Goal: Task Accomplishment & Management: Use online tool/utility

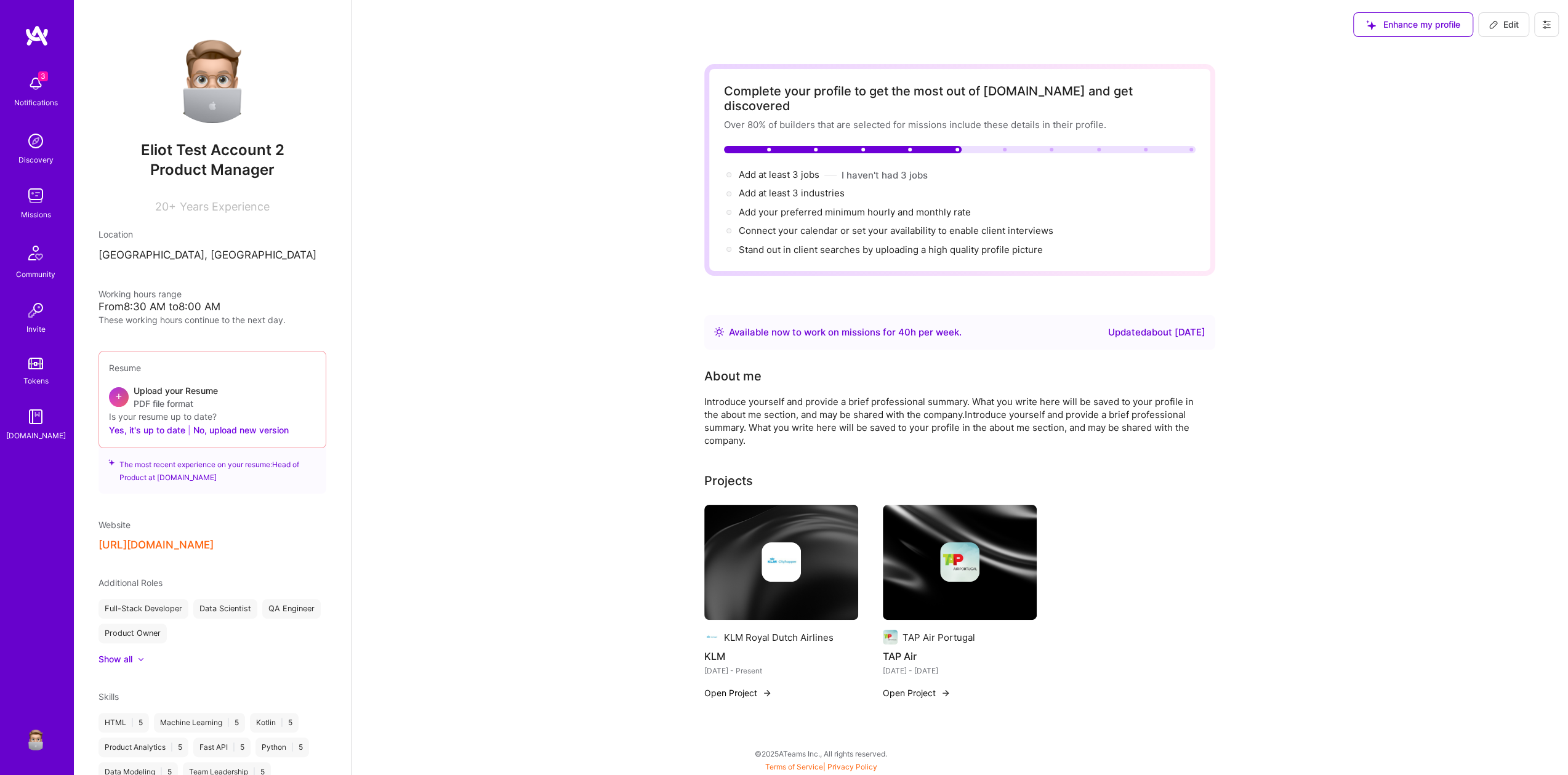
click at [35, 148] on img at bounding box center [35, 141] width 25 height 25
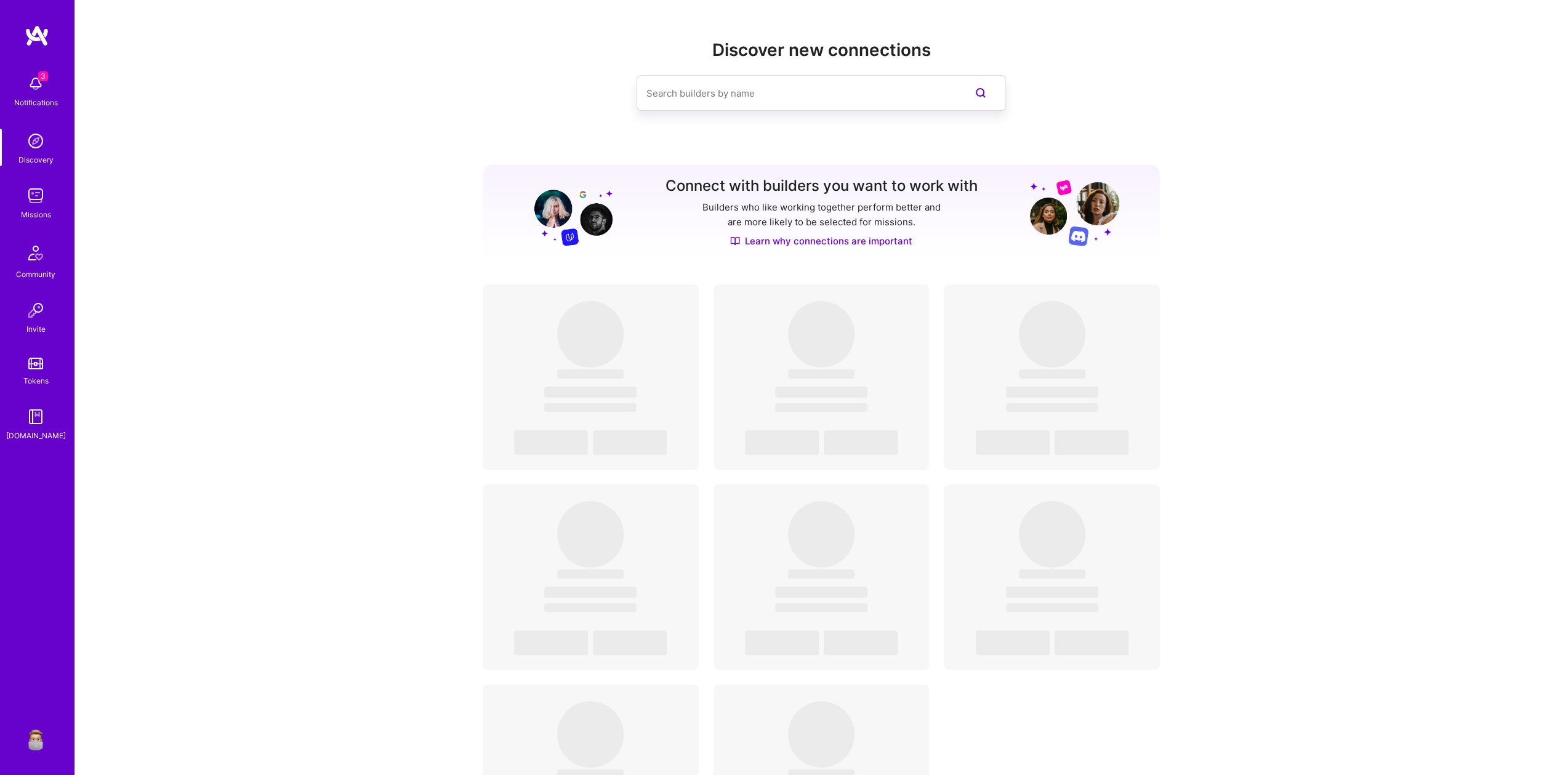
click at [42, 97] on div "Notifications" at bounding box center [36, 102] width 44 height 13
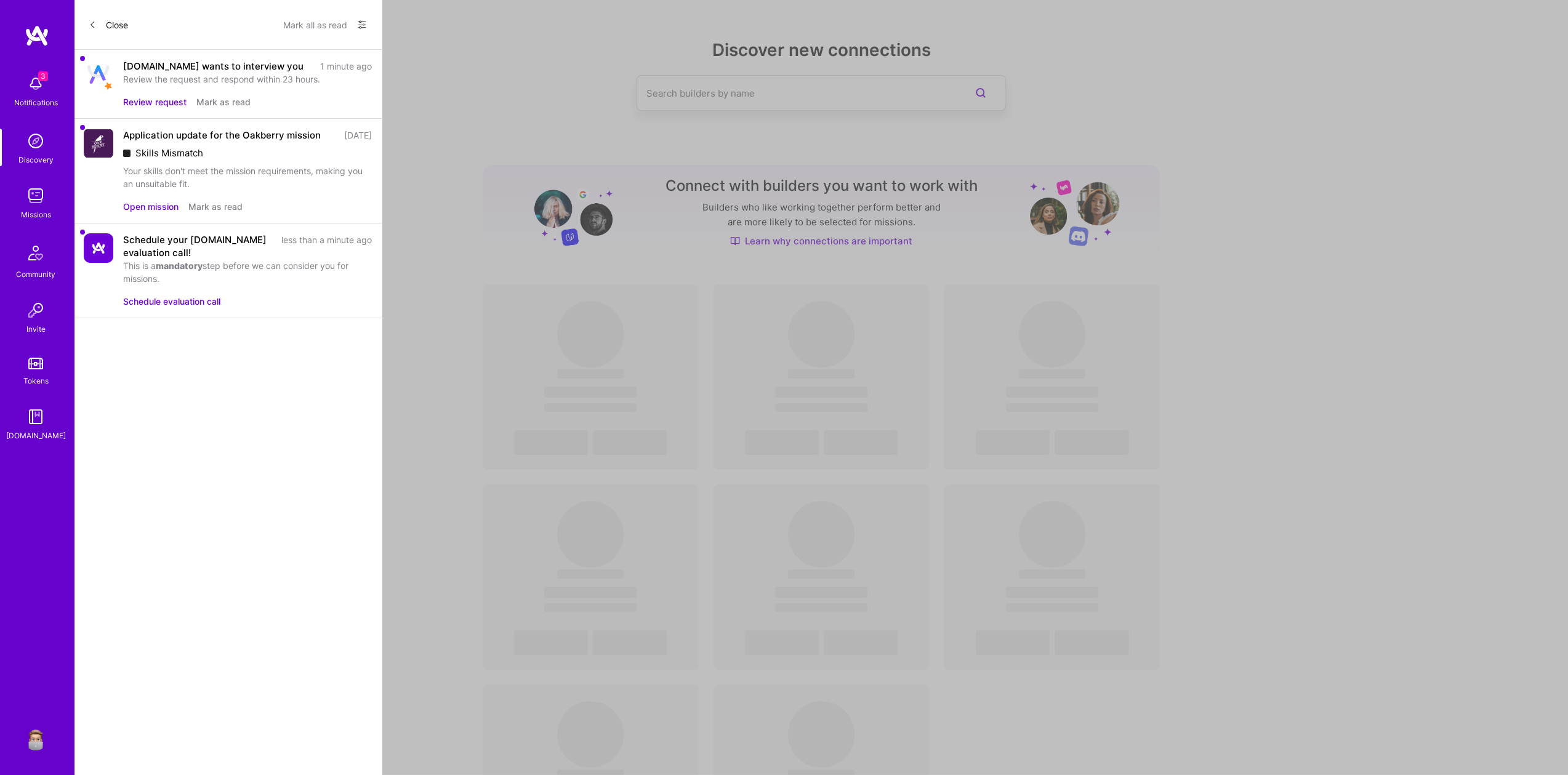
click at [153, 104] on button "Review request" at bounding box center [155, 101] width 63 height 13
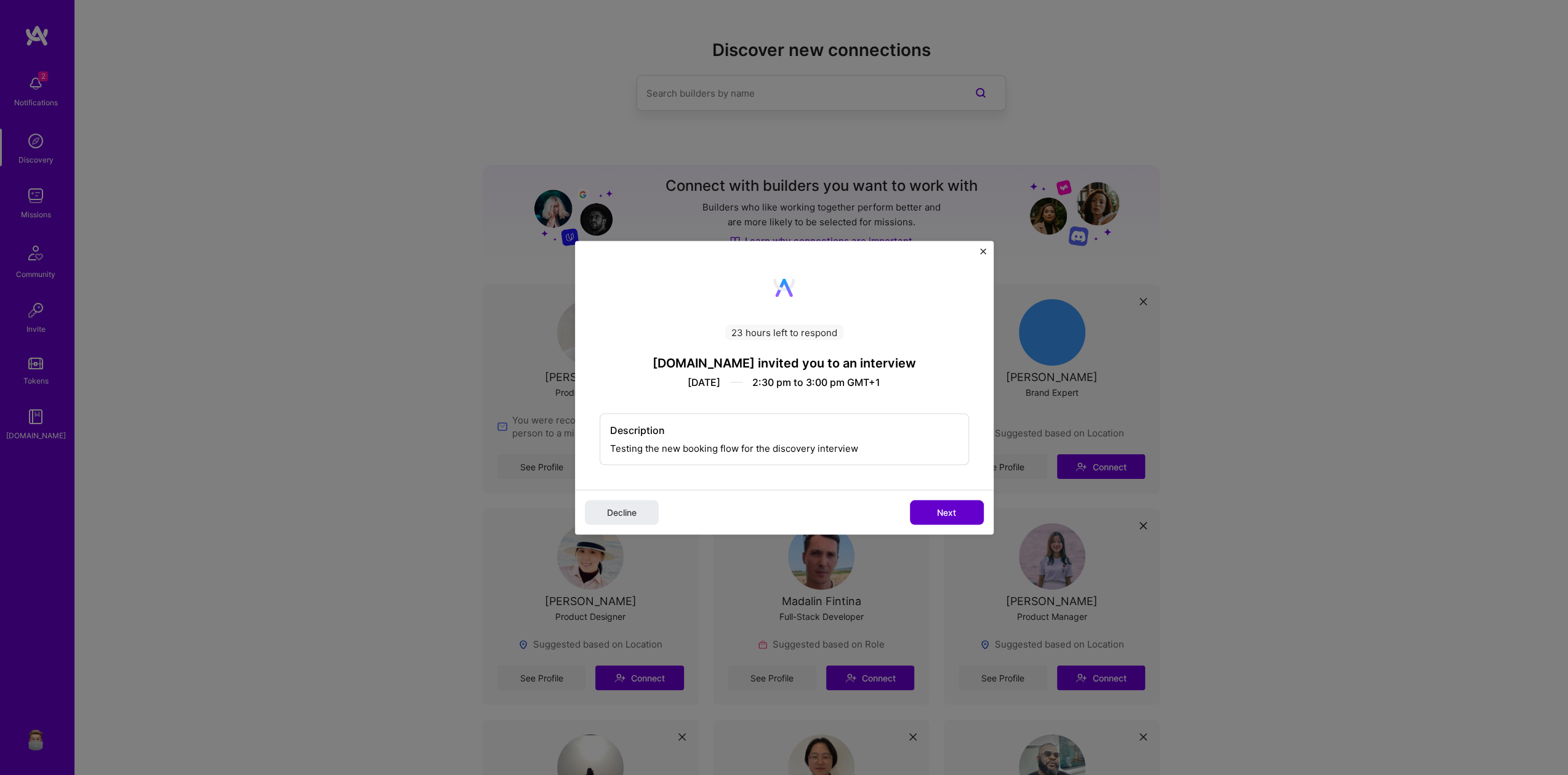
click at [927, 512] on button "Next" at bounding box center [947, 512] width 74 height 25
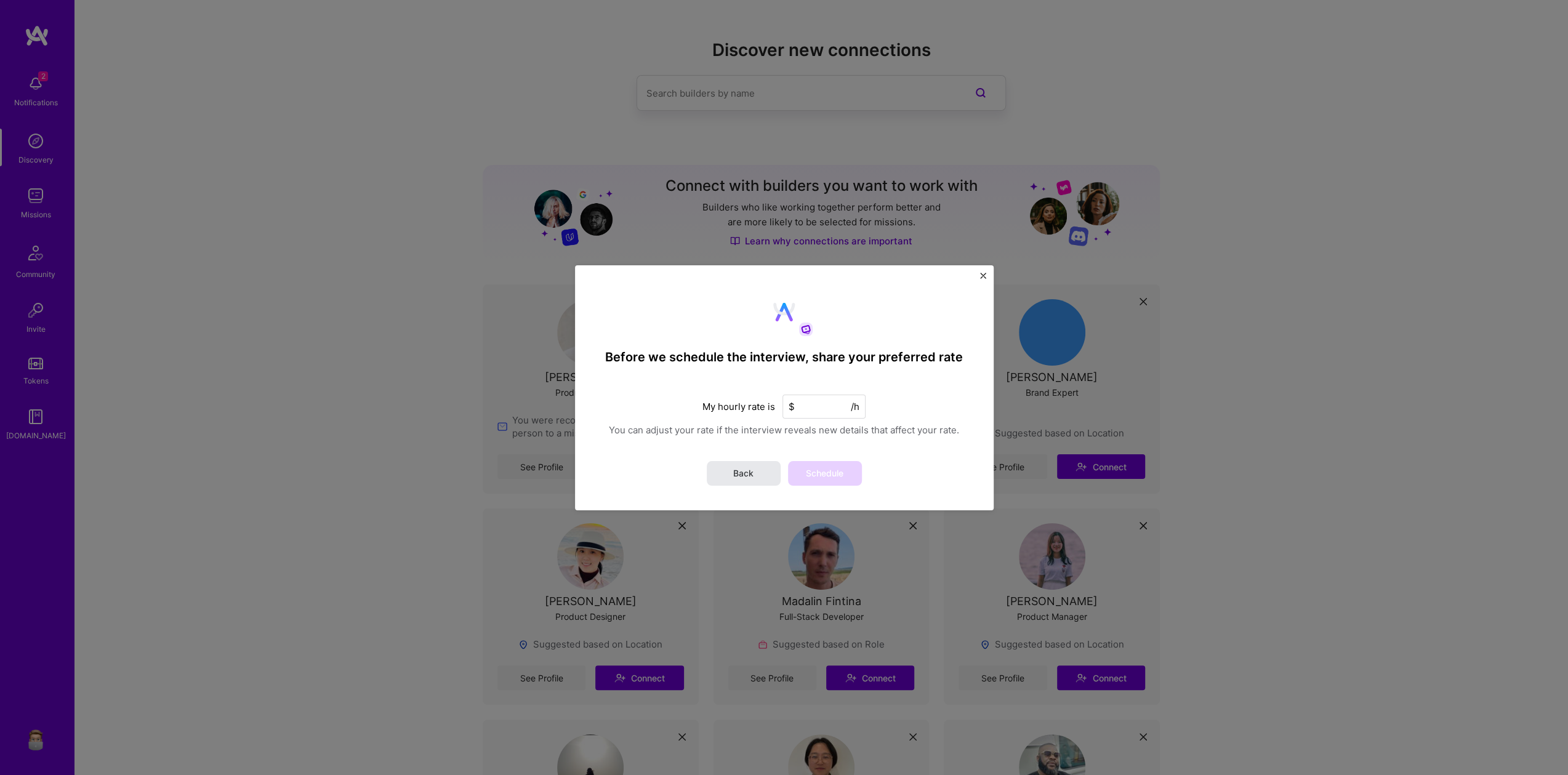
click at [733, 477] on button "Back" at bounding box center [743, 473] width 74 height 25
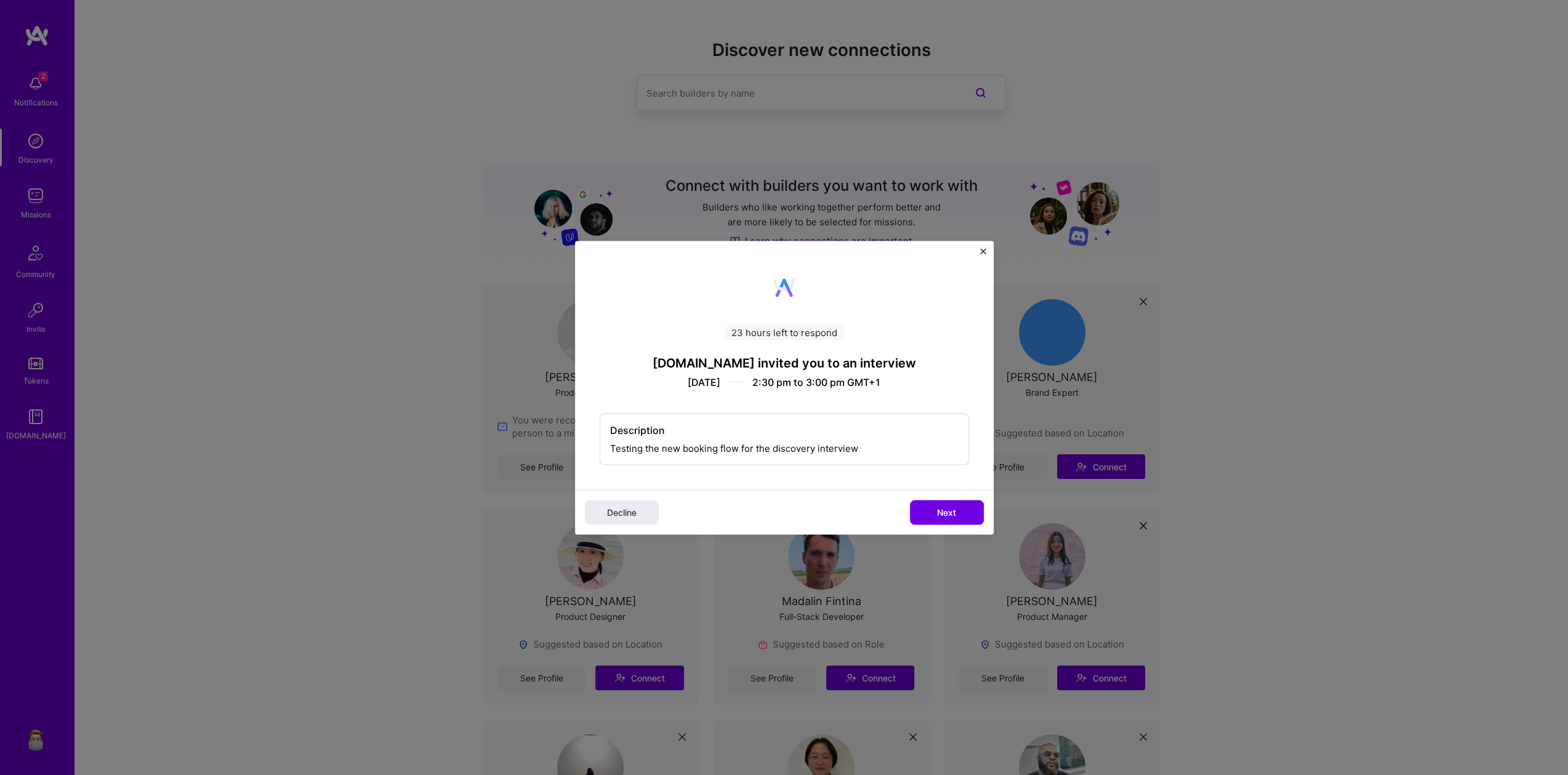
click at [954, 513] on span "Next" at bounding box center [947, 512] width 19 height 12
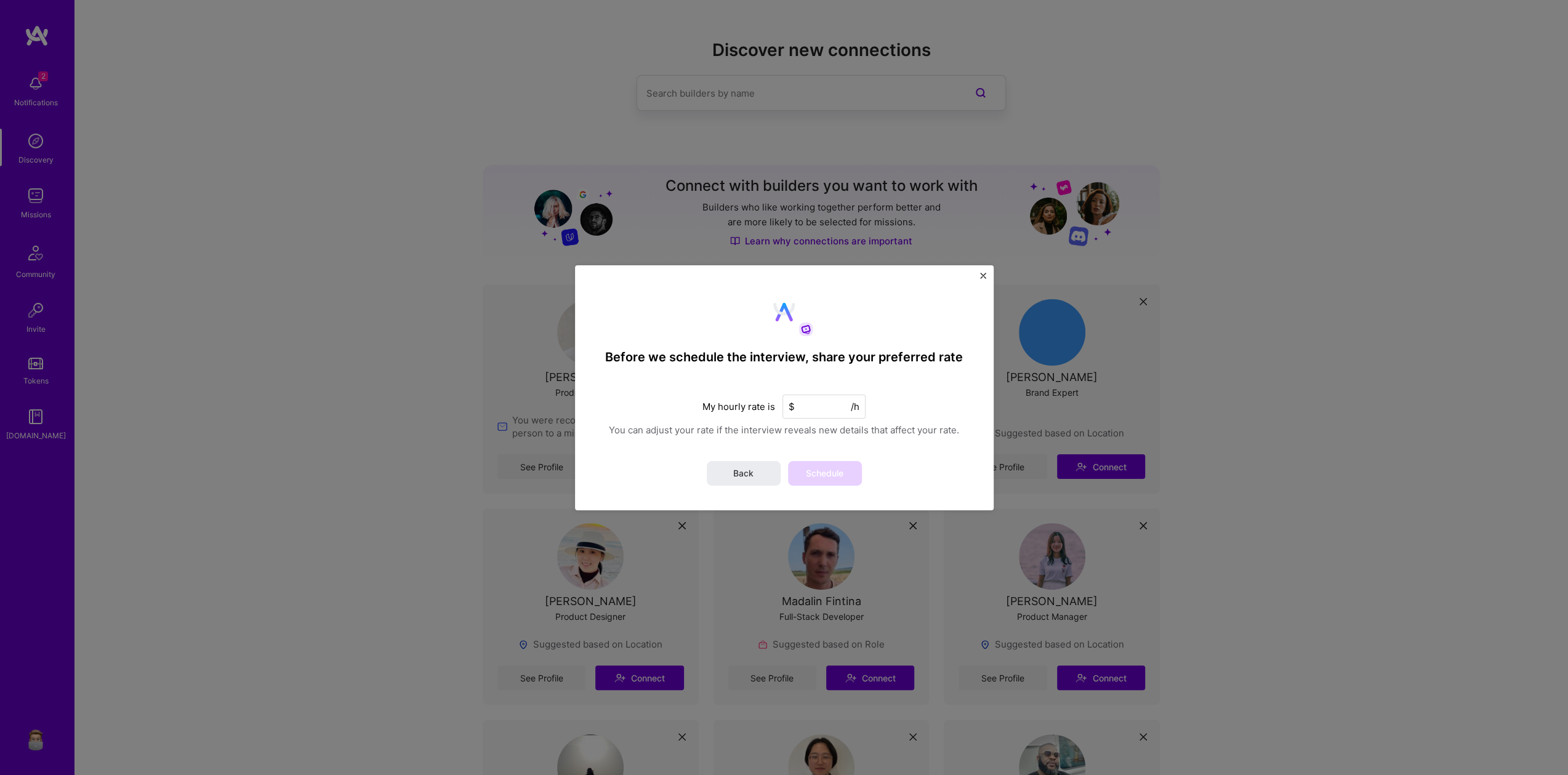
click at [804, 409] on input at bounding box center [824, 406] width 83 height 24
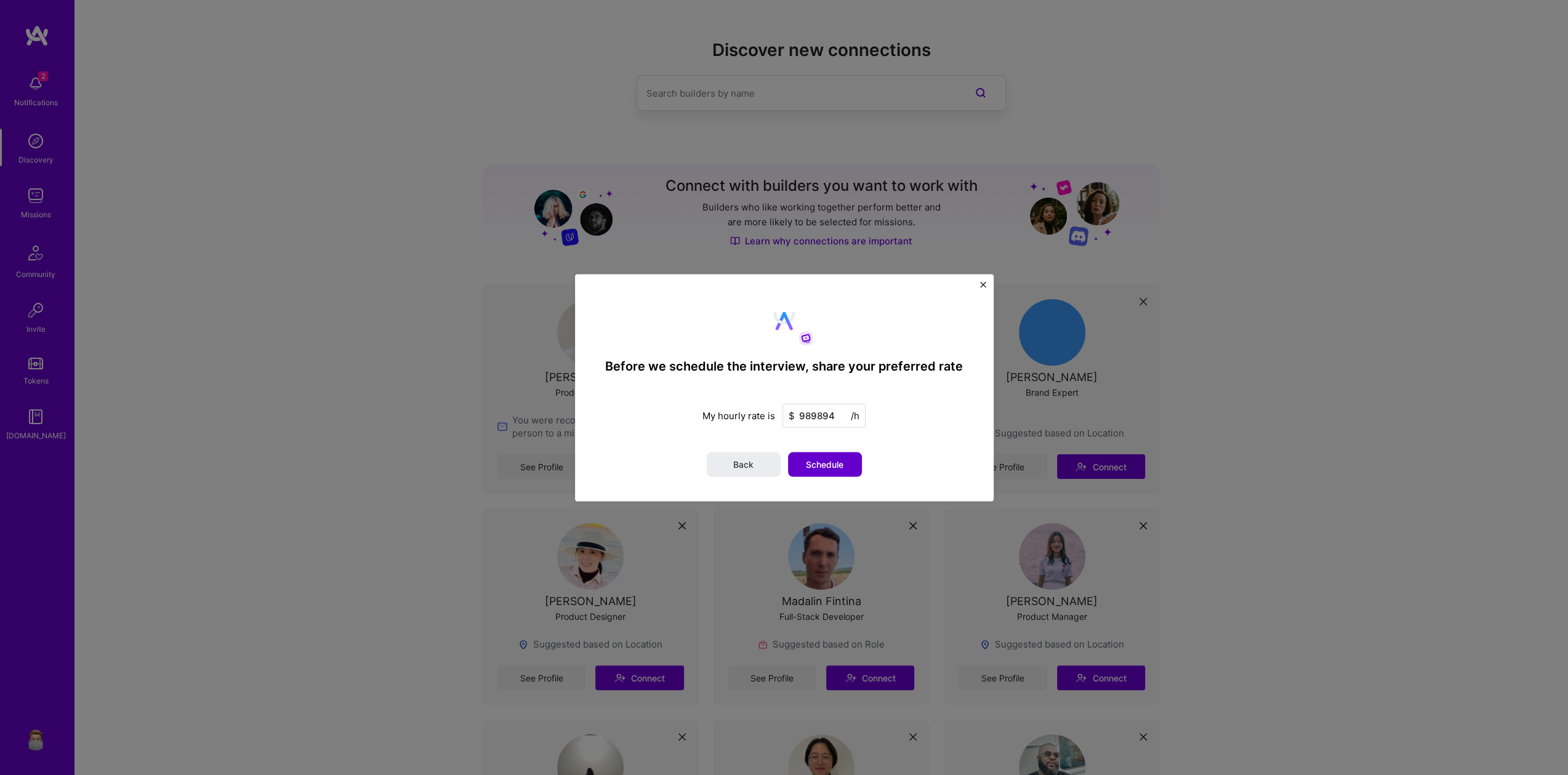
type input "989894"
click at [844, 469] on button "Schedule" at bounding box center [825, 464] width 74 height 25
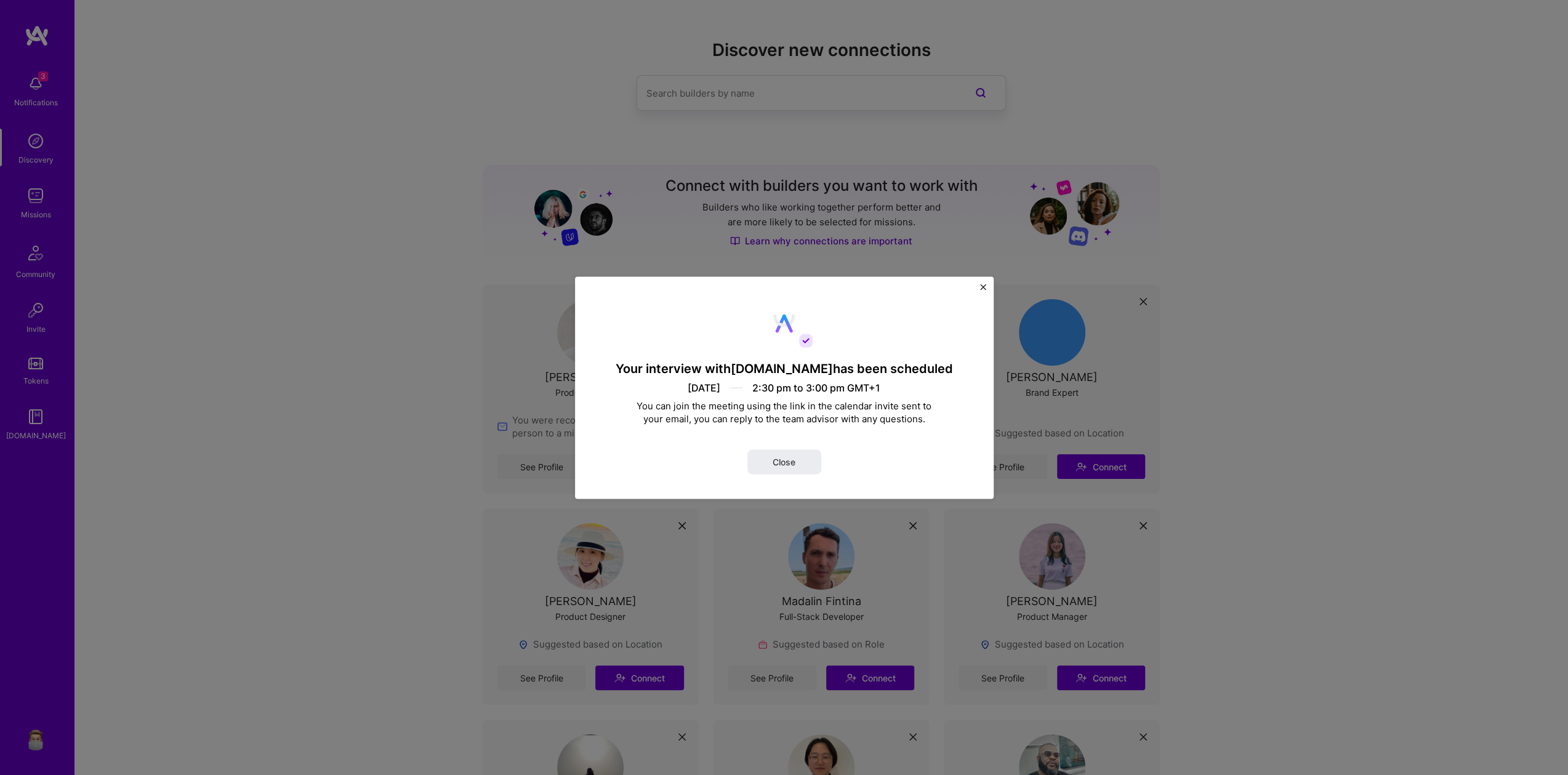
scroll to position [1, 0]
